Goal: Task Accomplishment & Management: Manage account settings

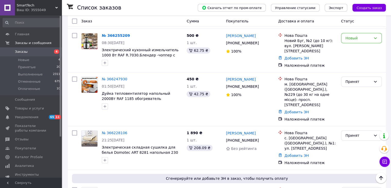
scroll to position [180, 0]
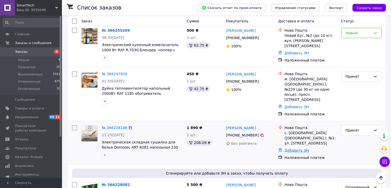
click at [293, 148] on link "Добавить ЭН" at bounding box center [296, 150] width 24 height 4
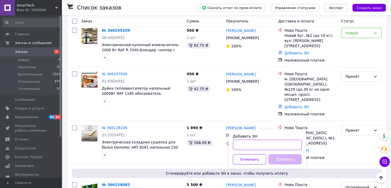
click at [272, 149] on input "Добавить ЭН" at bounding box center [267, 144] width 69 height 10
click at [366, 94] on div "Принят" at bounding box center [361, 93] width 45 height 49
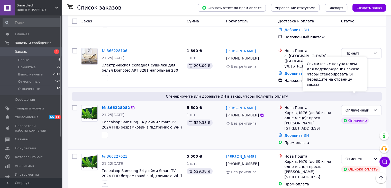
scroll to position [257, 0]
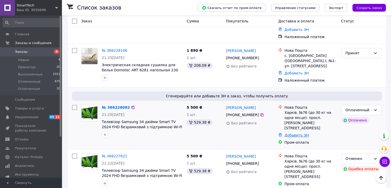
click at [300, 133] on link "Добавить ЭН" at bounding box center [296, 135] width 24 height 4
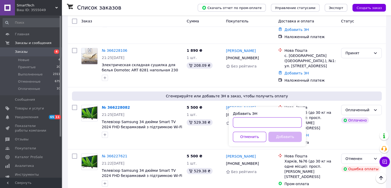
click at [274, 122] on input "Добавить ЭН" at bounding box center [267, 122] width 69 height 10
type input "59001474826297"
click at [275, 138] on button "Добавить" at bounding box center [285, 136] width 33 height 10
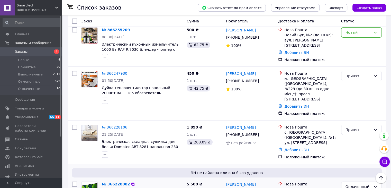
scroll to position [180, 0]
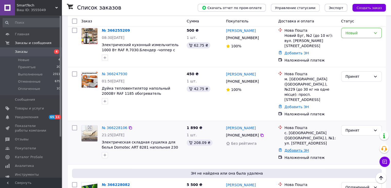
click at [293, 148] on link "Добавить ЭН" at bounding box center [296, 150] width 24 height 4
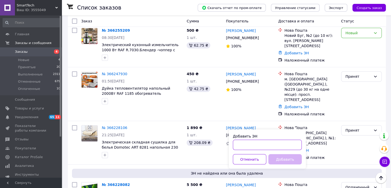
click at [246, 140] on input "Добавить ЭН" at bounding box center [267, 144] width 69 height 10
type input "59001474827094"
click at [279, 158] on button "Добавить" at bounding box center [285, 159] width 33 height 10
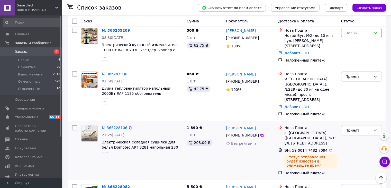
click at [106, 153] on icon "button" at bounding box center [105, 155] width 4 height 4
click at [106, 185] on input "Чек" at bounding box center [106, 186] width 3 height 3
checkbox input "true"
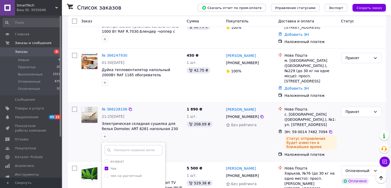
scroll to position [231, 0]
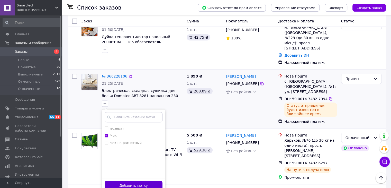
click at [147, 181] on button "Добавить метку" at bounding box center [134, 186] width 58 height 10
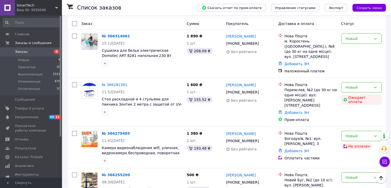
scroll to position [0, 0]
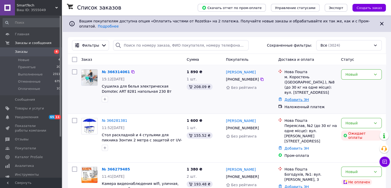
click at [302, 97] on link "Добавить ЭН" at bounding box center [296, 99] width 24 height 4
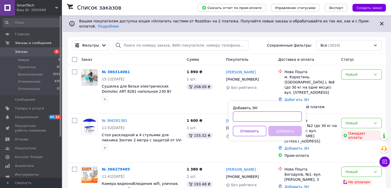
click at [251, 112] on input "Добавить ЭН" at bounding box center [267, 116] width 69 height 10
type input "59001474827902"
click at [281, 135] on button "Добавить" at bounding box center [285, 131] width 33 height 10
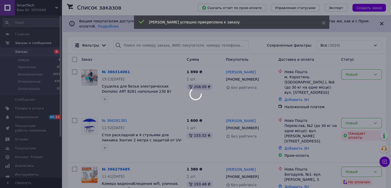
click at [374, 69] on div at bounding box center [195, 94] width 391 height 188
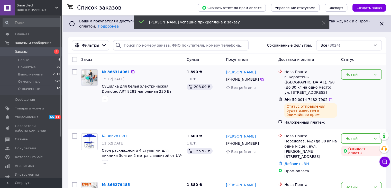
click at [375, 72] on icon at bounding box center [375, 74] width 4 height 4
click at [369, 82] on li "Принят" at bounding box center [361, 81] width 40 height 9
click at [104, 97] on icon "button" at bounding box center [105, 99] width 4 height 4
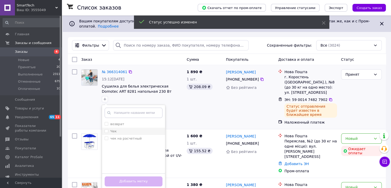
click at [107, 129] on input "Чек" at bounding box center [106, 130] width 3 height 3
checkbox input "true"
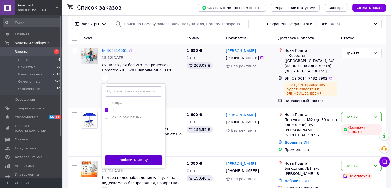
scroll to position [51, 0]
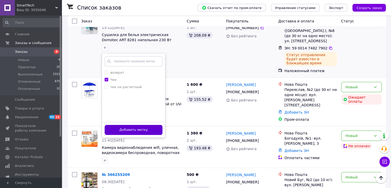
click at [151, 125] on button "Добавить метку" at bounding box center [134, 130] width 58 height 10
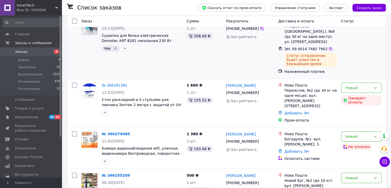
scroll to position [77, 0]
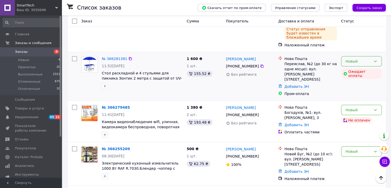
click at [377, 59] on icon at bounding box center [375, 61] width 4 height 4
click at [364, 86] on li "Отменен" at bounding box center [361, 86] width 40 height 9
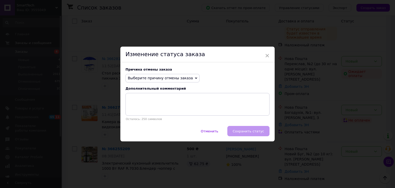
click at [188, 78] on span "Выберите причину отмены заказа" at bounding box center [163, 78] width 74 height 9
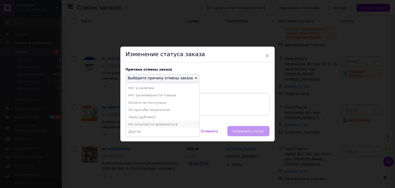
click at [153, 123] on li "Не получается дозвониться" at bounding box center [163, 124] width 74 height 7
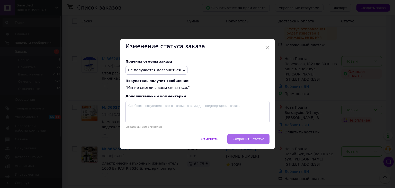
click at [236, 138] on button "Сохранить статус" at bounding box center [248, 139] width 42 height 10
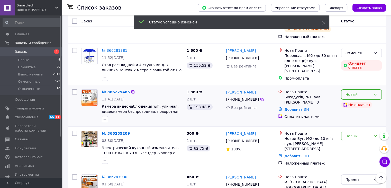
click at [374, 92] on icon at bounding box center [375, 94] width 4 height 4
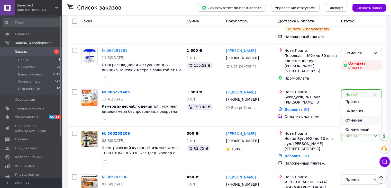
click at [363, 118] on li "Отменен" at bounding box center [361, 119] width 40 height 9
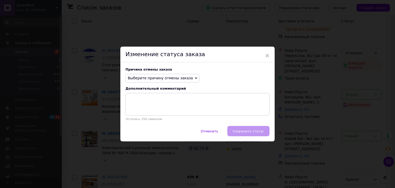
click at [195, 78] on icon at bounding box center [196, 78] width 2 height 2
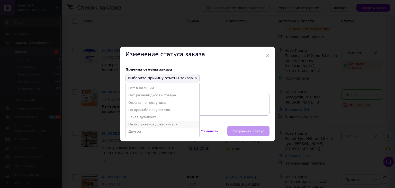
click at [161, 124] on li "Не получается дозвониться" at bounding box center [163, 124] width 74 height 7
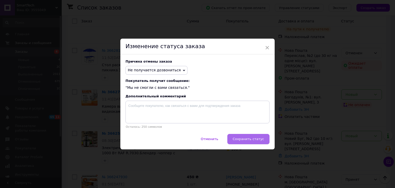
click at [238, 141] on span "Сохранить статус" at bounding box center [248, 139] width 31 height 4
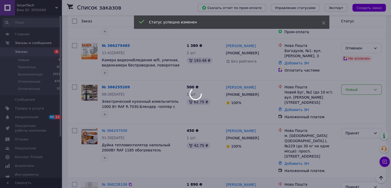
scroll to position [129, 0]
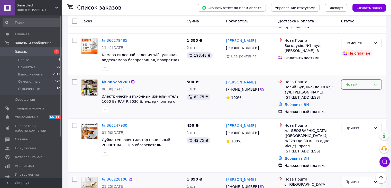
click at [377, 82] on icon at bounding box center [375, 84] width 4 height 4
click at [369, 109] on li "Отменен" at bounding box center [361, 109] width 40 height 9
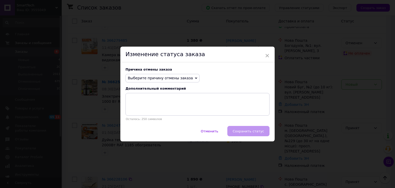
click at [195, 77] on icon at bounding box center [196, 78] width 2 height 2
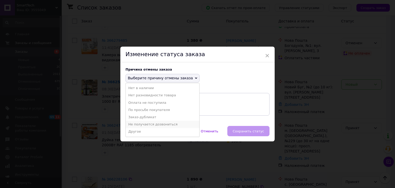
click at [166, 124] on li "Не получается дозвониться" at bounding box center [163, 124] width 74 height 7
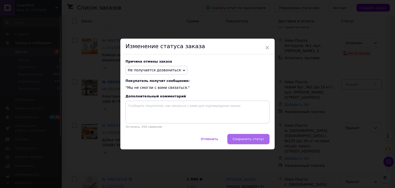
click at [241, 140] on span "Сохранить статус" at bounding box center [248, 139] width 31 height 4
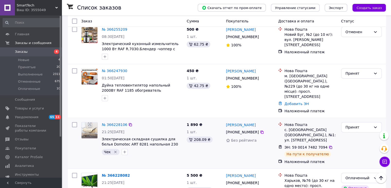
scroll to position [206, 0]
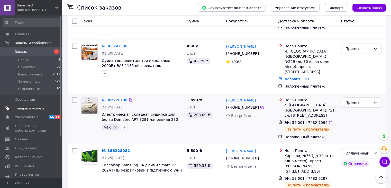
click at [27, 108] on span "Товары и услуги" at bounding box center [29, 108] width 29 height 5
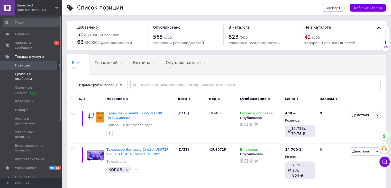
click at [36, 72] on span "Группы и подборки" at bounding box center [31, 76] width 33 height 9
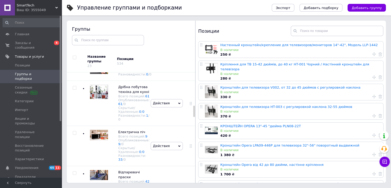
scroll to position [355, 0]
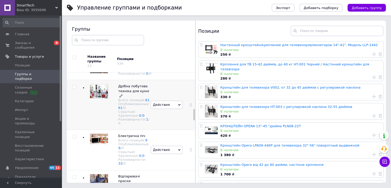
click at [129, 93] on span "Дрібна побутова техніка для кухні" at bounding box center [133, 88] width 31 height 8
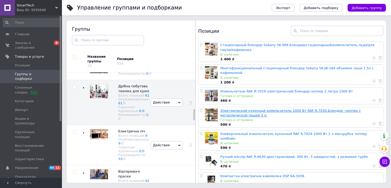
click at [247, 109] on link "Электрический кухонный измельчитель 1000 Вт RAF R.7030.Блендер -чоппер с металл…" at bounding box center [290, 113] width 140 height 8
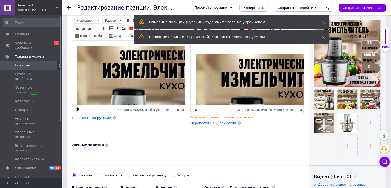
scroll to position [185, 0]
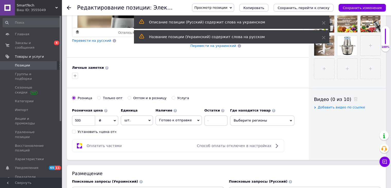
click at [197, 120] on icon at bounding box center [198, 121] width 2 height 2
click at [185, 137] on li "Нет в наличии" at bounding box center [179, 137] width 46 height 7
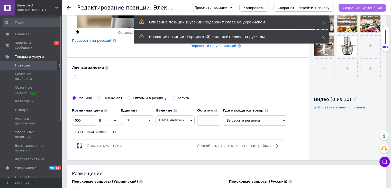
click at [369, 7] on icon "Сохранить изменения" at bounding box center [362, 8] width 39 height 4
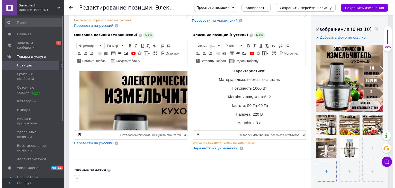
scroll to position [82, 0]
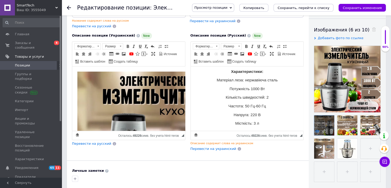
click at [317, 133] on icon at bounding box center [317, 131] width 4 height 4
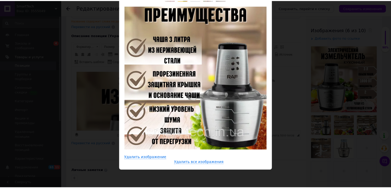
scroll to position [26, 0]
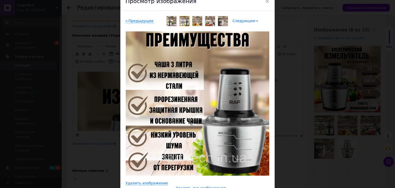
click at [243, 22] on span "Следующее →" at bounding box center [245, 21] width 25 height 4
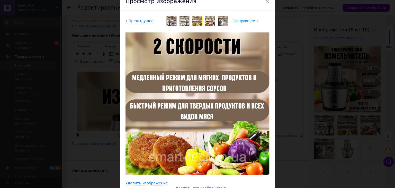
click at [243, 22] on span "Следующее →" at bounding box center [245, 21] width 25 height 4
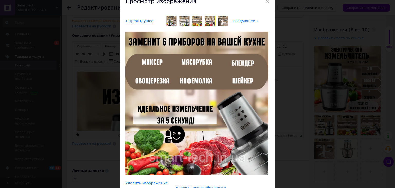
click at [243, 22] on span "Следующее →" at bounding box center [245, 21] width 25 height 4
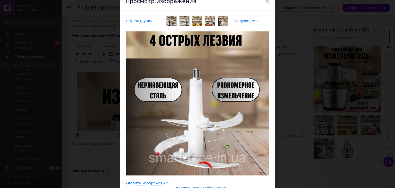
click at [243, 22] on span "Следующее →" at bounding box center [245, 21] width 25 height 4
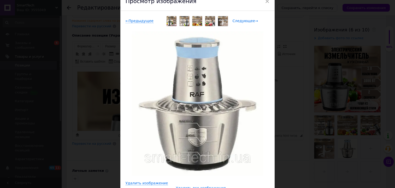
click at [243, 22] on span "Следующее →" at bounding box center [245, 21] width 25 height 4
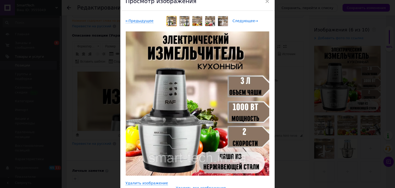
click at [243, 22] on span "Следующее →" at bounding box center [245, 21] width 25 height 4
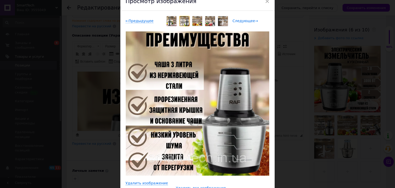
click at [243, 22] on span "Следующее →" at bounding box center [245, 21] width 25 height 4
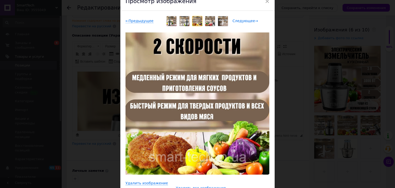
click at [243, 22] on span "Следующее →" at bounding box center [245, 21] width 25 height 4
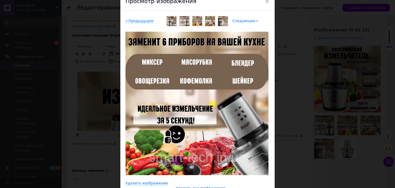
click at [243, 22] on span "Следующее →" at bounding box center [245, 21] width 25 height 4
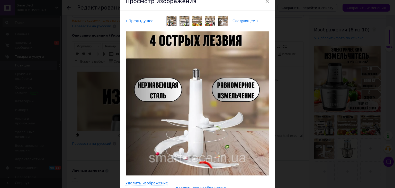
click at [243, 22] on span "Следующее →" at bounding box center [245, 21] width 25 height 4
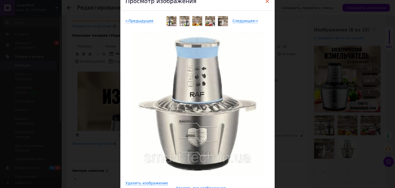
click at [267, 2] on span "×" at bounding box center [267, 1] width 5 height 9
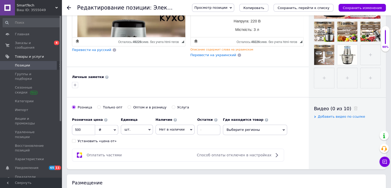
scroll to position [185, 0]
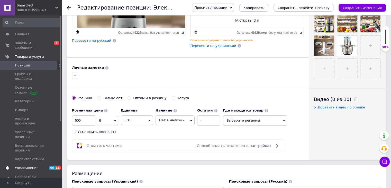
click at [19, 165] on span "Уведомления" at bounding box center [26, 167] width 23 height 5
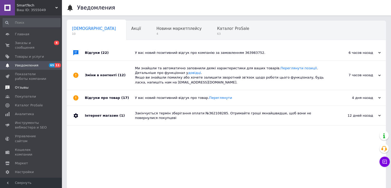
click at [19, 85] on link "Отзывы" at bounding box center [31, 87] width 63 height 9
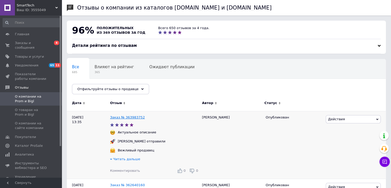
click at [122, 119] on link "Заказ № 363983752" at bounding box center [127, 117] width 35 height 4
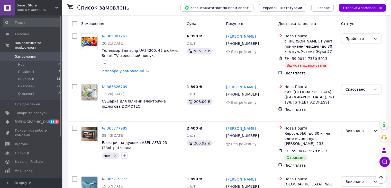
scroll to position [26, 0]
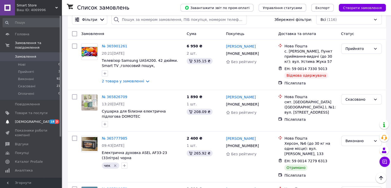
click at [20, 119] on span "[DEMOGRAPHIC_DATA]" at bounding box center [34, 121] width 38 height 5
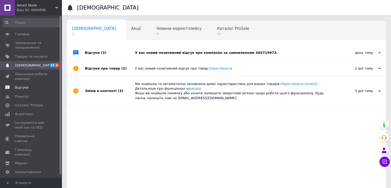
click at [20, 89] on span "Відгуки" at bounding box center [21, 87] width 13 height 5
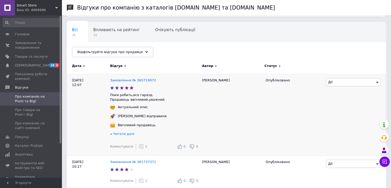
scroll to position [51, 0]
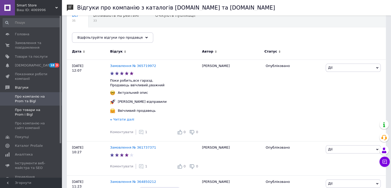
click at [39, 109] on span "Про товари на Prom і Bigl" at bounding box center [31, 112] width 33 height 9
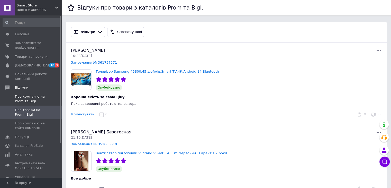
click at [33, 94] on span "Про компанію на Prom та Bigl" at bounding box center [31, 98] width 33 height 9
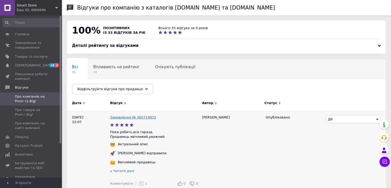
click at [146, 117] on link "Замовлення № 365719972" at bounding box center [133, 117] width 46 height 4
